Goal: Task Accomplishment & Management: Manage account settings

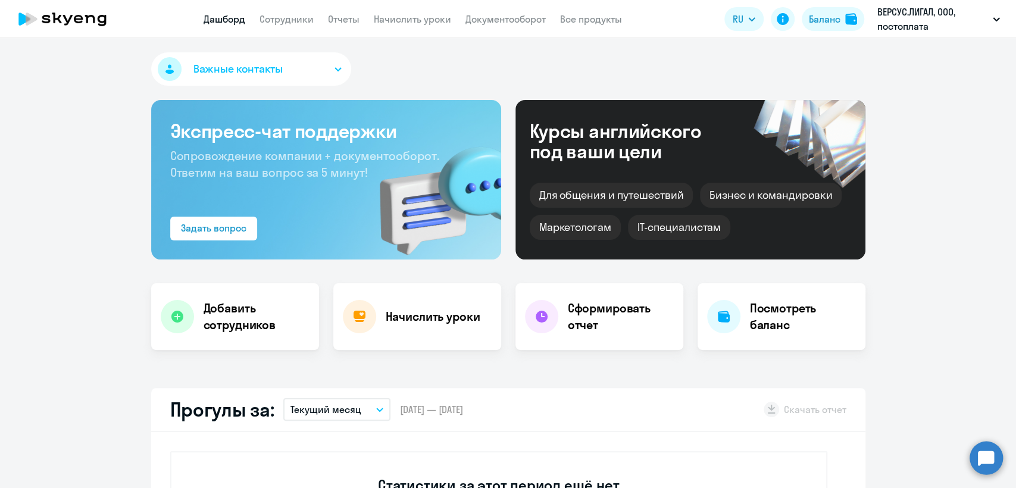
select select "30"
click at [393, 20] on link "Начислить уроки" at bounding box center [412, 19] width 77 height 12
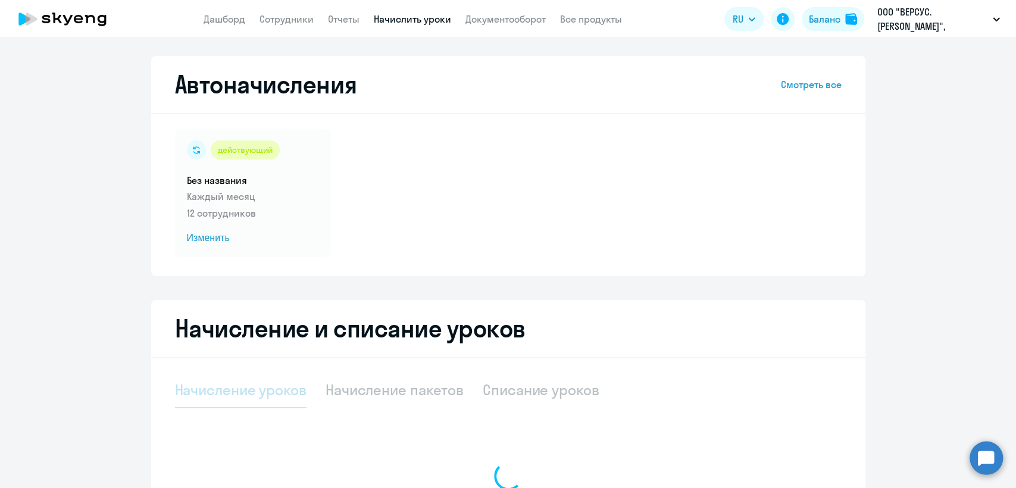
select select "10"
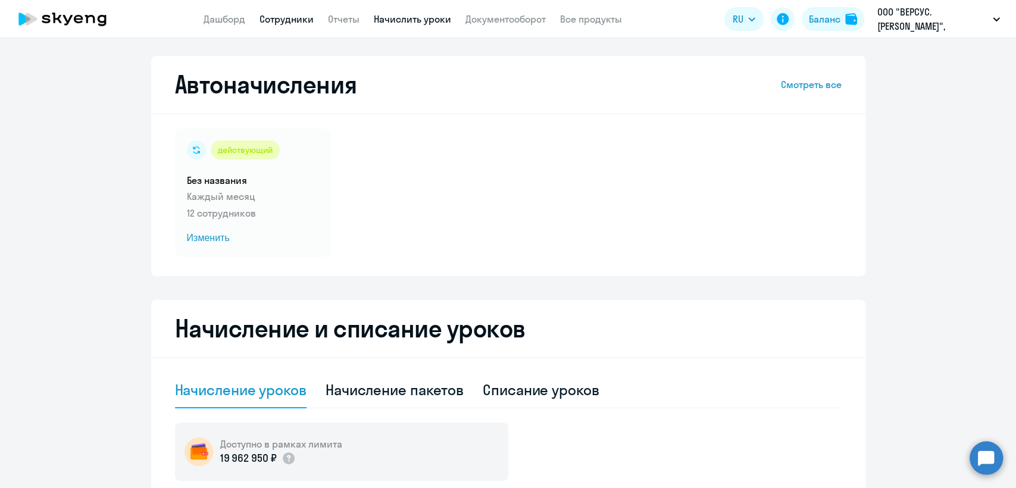
click at [286, 20] on link "Сотрудники" at bounding box center [287, 19] width 54 height 12
select select "30"
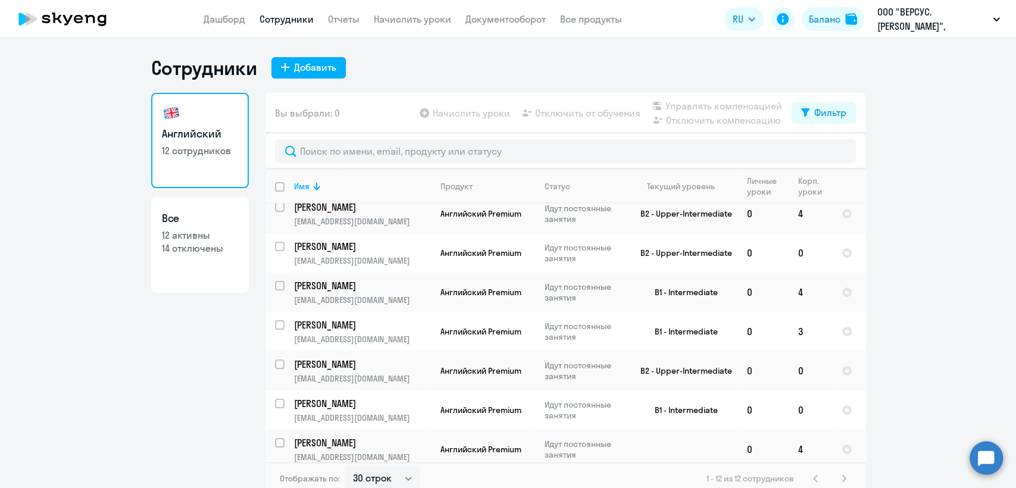
scroll to position [211, 0]
